Goal: Information Seeking & Learning: Learn about a topic

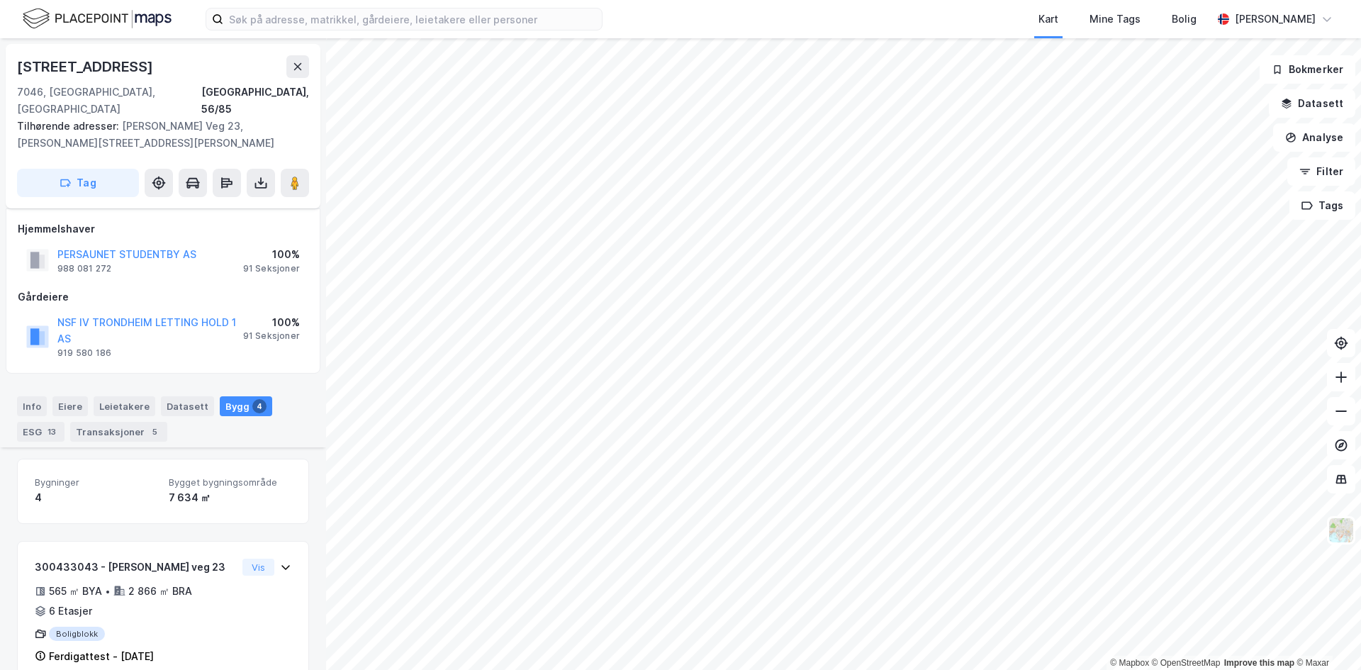
scroll to position [241, 0]
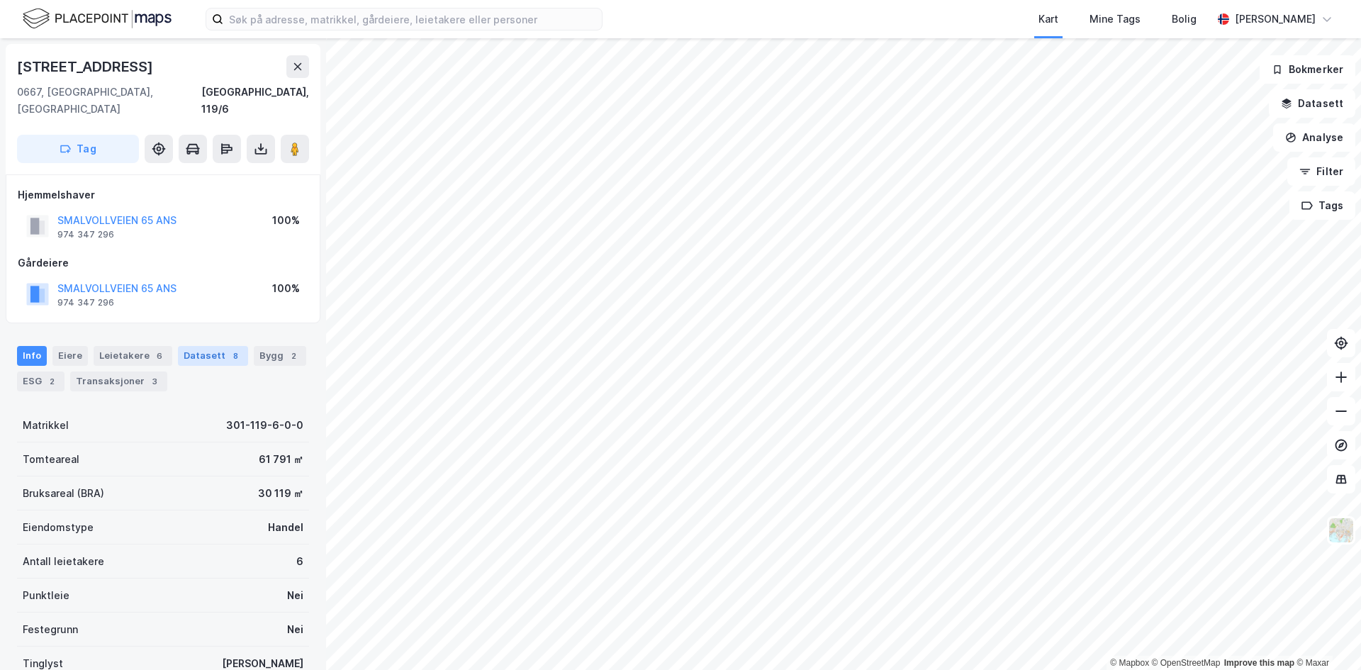
click at [181, 346] on div "Datasett 8" at bounding box center [213, 356] width 70 height 20
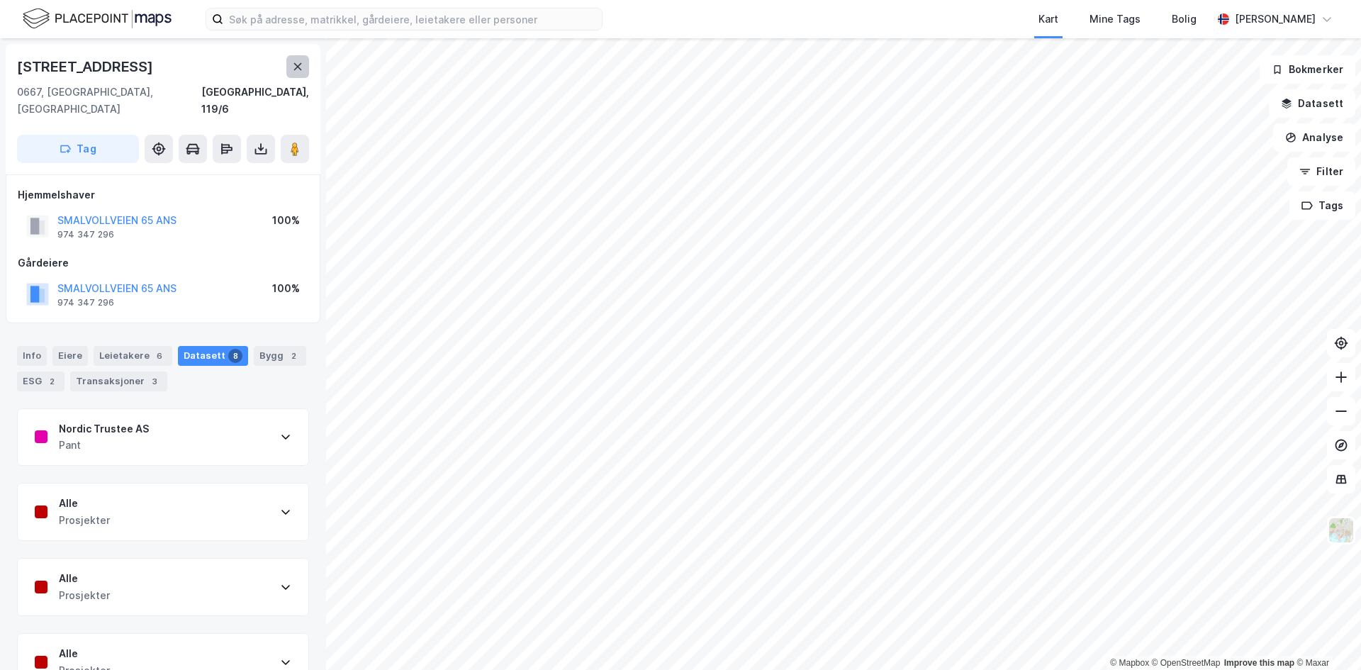
click at [290, 62] on button at bounding box center [297, 66] width 23 height 23
drag, startPoint x: 282, startPoint y: 269, endPoint x: 296, endPoint y: 269, distance: 14.2
click at [296, 278] on div "100%" at bounding box center [286, 286] width 28 height 17
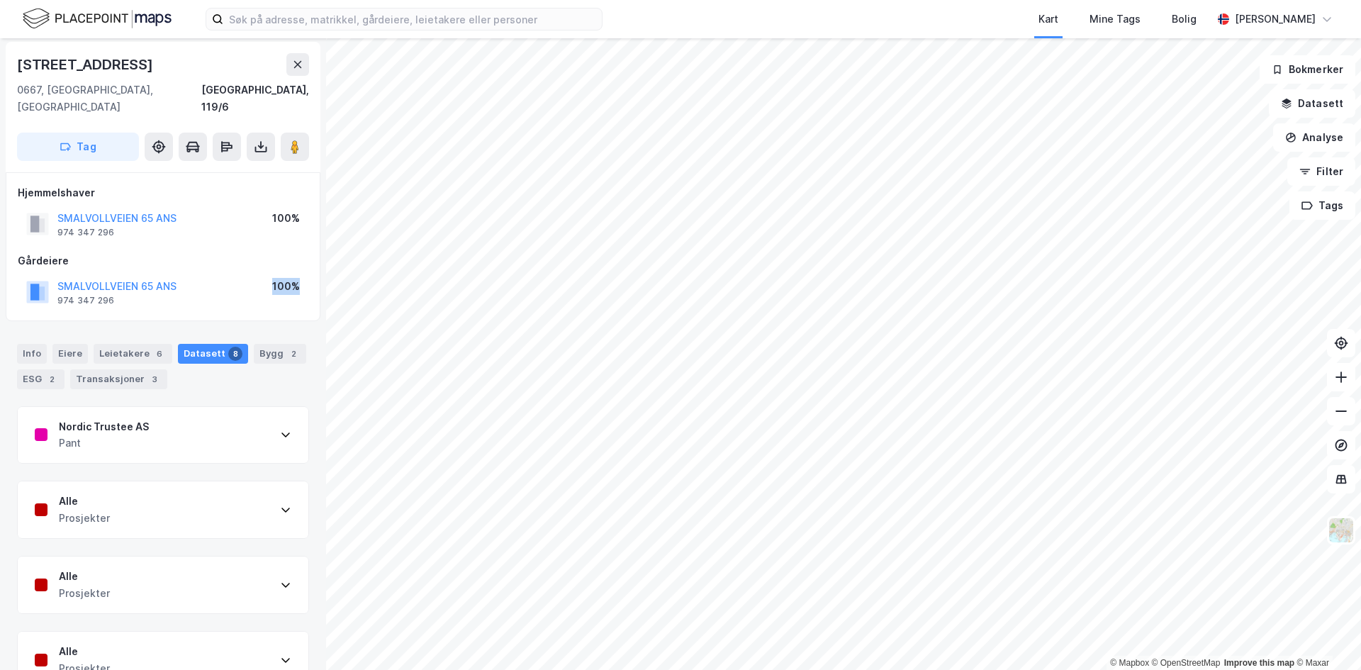
drag, startPoint x: 272, startPoint y: 269, endPoint x: 317, endPoint y: 264, distance: 44.9
click at [317, 264] on div "Smalvollveien 65 0667, Oslo, Oslo Oslo, 119/6 Tag Hjemmelshaver SMALVOLLVEIEN 6…" at bounding box center [163, 354] width 326 height 632
drag, startPoint x: 304, startPoint y: 202, endPoint x: 252, endPoint y: 197, distance: 52.0
click at [252, 207] on div "SMALVOLLVEIEN 65 ANS 974 347 296 100%" at bounding box center [163, 224] width 291 height 34
drag, startPoint x: 252, startPoint y: 197, endPoint x: 269, endPoint y: 189, distance: 18.7
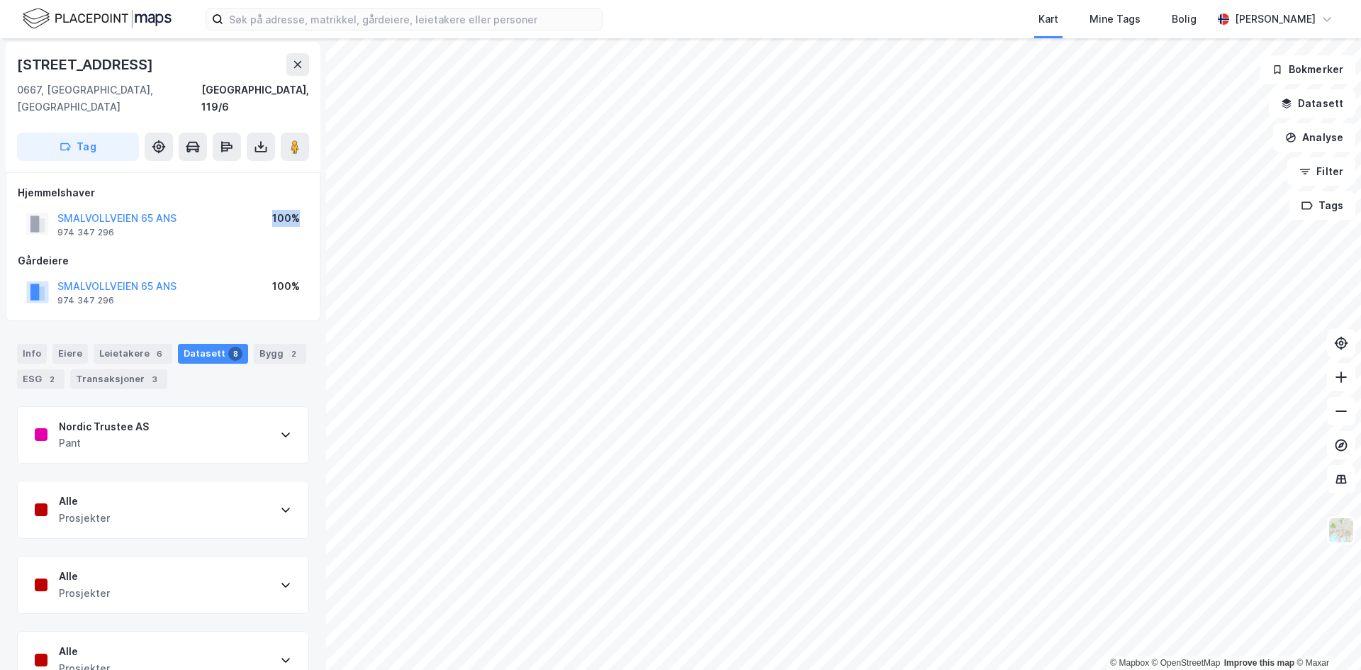
click at [254, 207] on div "SMALVOLLVEIEN 65 ANS 974 347 296 100%" at bounding box center [163, 224] width 291 height 34
click at [276, 210] on div "100%" at bounding box center [286, 218] width 28 height 17
click at [279, 210] on div "100%" at bounding box center [286, 218] width 28 height 17
drag, startPoint x: 298, startPoint y: 204, endPoint x: 259, endPoint y: 210, distance: 39.4
click at [259, 210] on div "SMALVOLLVEIEN 65 ANS 974 347 296 100%" at bounding box center [163, 224] width 291 height 34
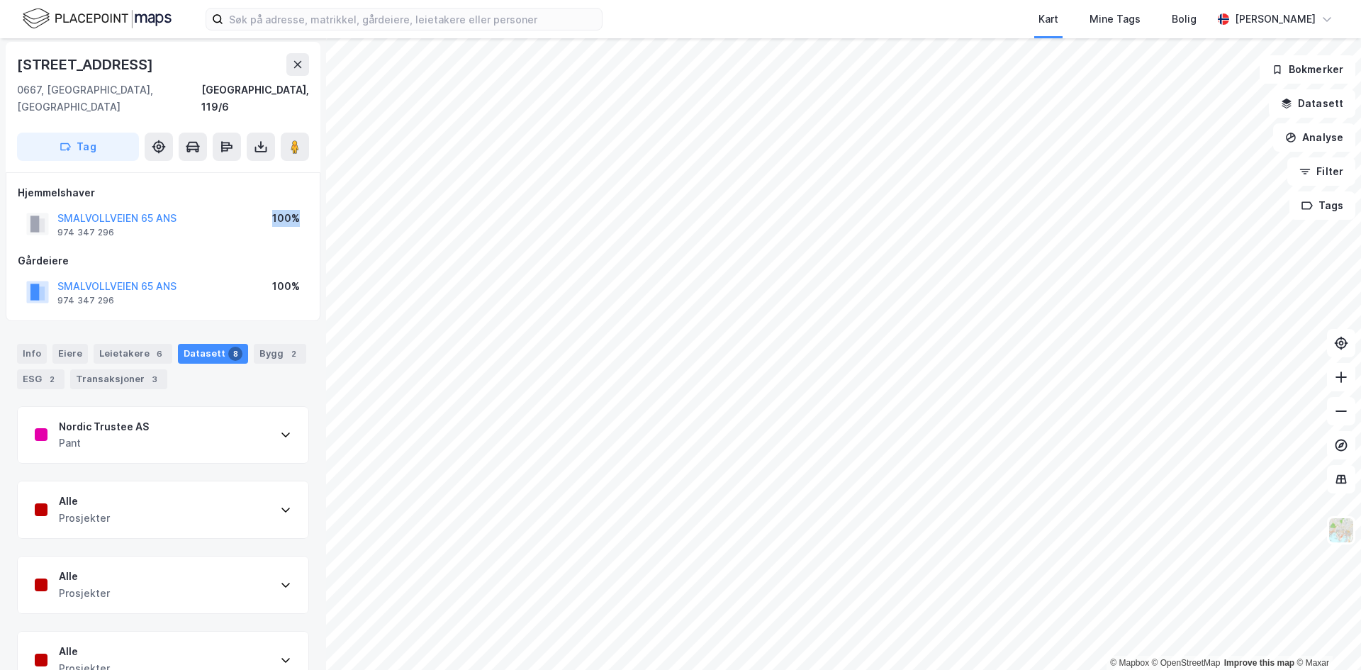
click at [259, 210] on div "SMALVOLLVEIEN 65 ANS 974 347 296 100%" at bounding box center [163, 224] width 291 height 34
drag, startPoint x: 274, startPoint y: 203, endPoint x: 303, endPoint y: 199, distance: 29.4
click at [303, 207] on div "SMALVOLLVEIEN 65 ANS 974 347 296 100%" at bounding box center [163, 224] width 291 height 34
drag, startPoint x: 298, startPoint y: 200, endPoint x: 267, endPoint y: 205, distance: 31.6
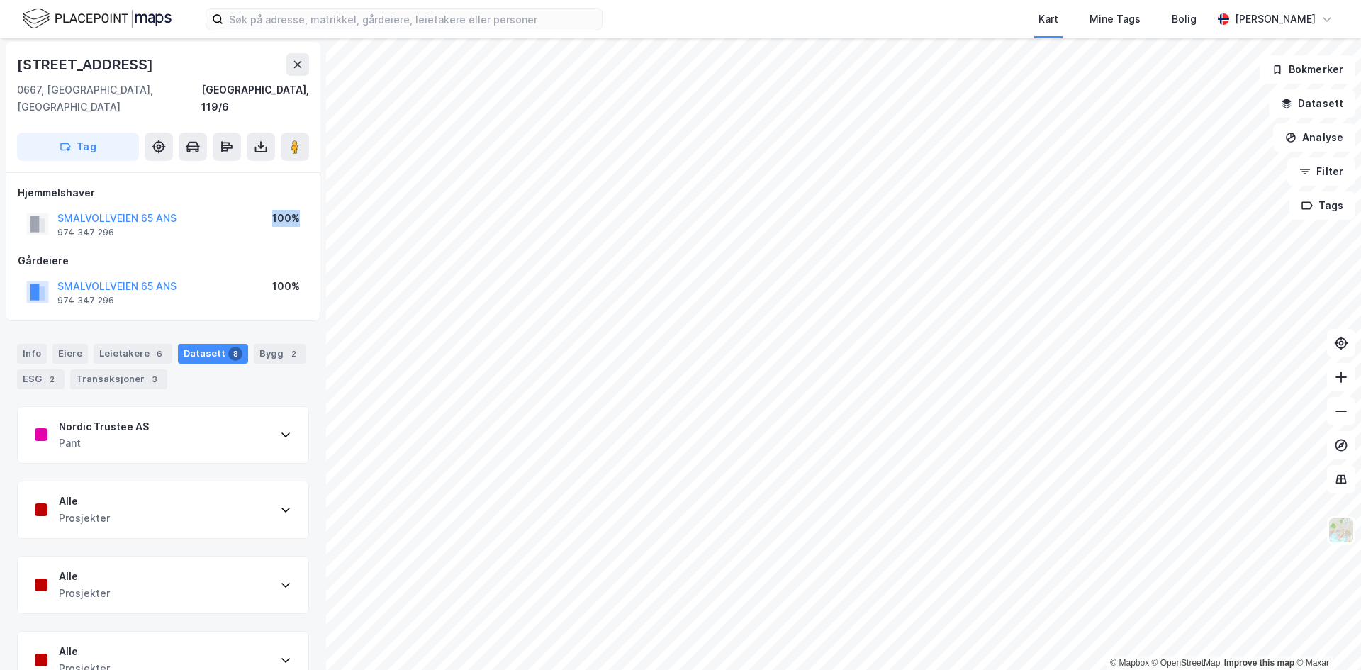
click at [267, 207] on div "SMALVOLLVEIEN 65 ANS 974 347 296 100%" at bounding box center [163, 224] width 291 height 34
click at [299, 67] on icon at bounding box center [297, 64] width 11 height 11
